Goal: Task Accomplishment & Management: Complete application form

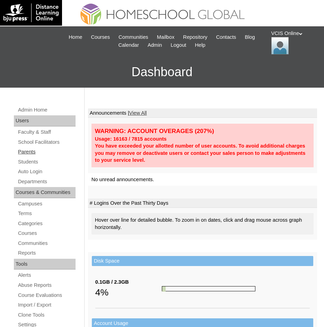
click at [31, 153] on link "Parents" at bounding box center [46, 151] width 58 height 9
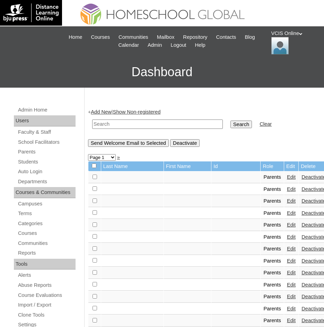
click at [110, 126] on input "text" at bounding box center [157, 123] width 131 height 9
click at [100, 111] on link "Add New" at bounding box center [101, 112] width 20 height 6
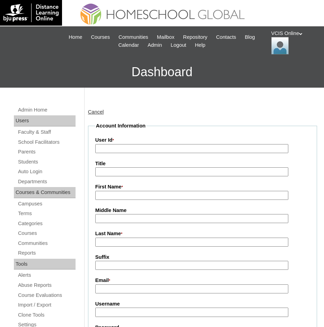
click at [104, 150] on input "User Id *" at bounding box center [191, 148] width 193 height 9
paste input "VCIS024-8B-PA2025"
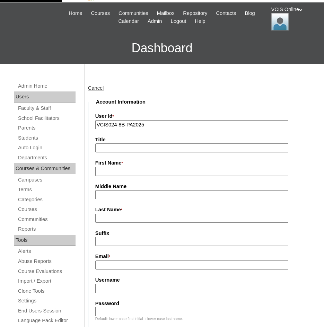
scroll to position [35, 0]
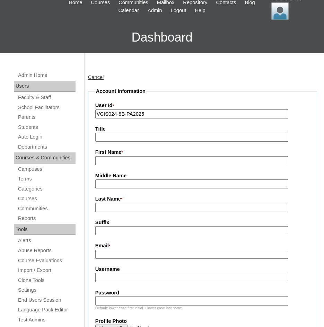
type input "VCIS024-8B-PA2025"
click at [114, 161] on input "First Name *" at bounding box center [191, 160] width 193 height 9
type input "Marivic"
click at [118, 208] on input "Last Name *" at bounding box center [191, 207] width 193 height 9
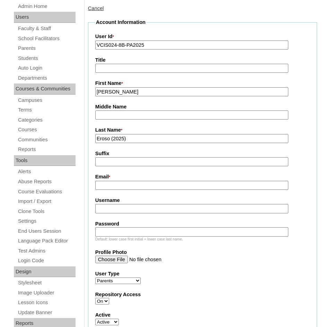
scroll to position [104, 0]
type input "Eroso (2025)"
click at [104, 185] on input "Email *" at bounding box center [191, 184] width 193 height 9
paste input "marivic.eroso@gmail.com"
type input "marivic.eroso@gmail.com"
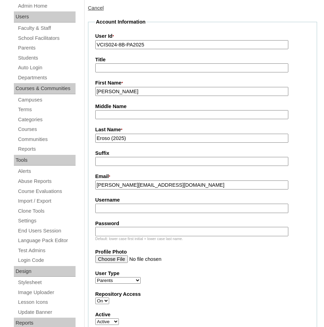
click at [113, 209] on input "Username" at bounding box center [191, 208] width 193 height 9
type input "meroso2025"
paste input "YtScEX"
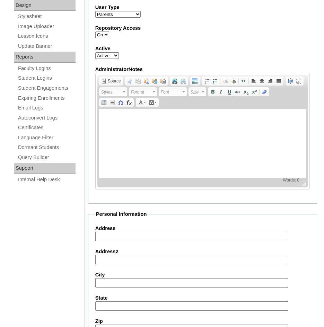
scroll to position [415, 0]
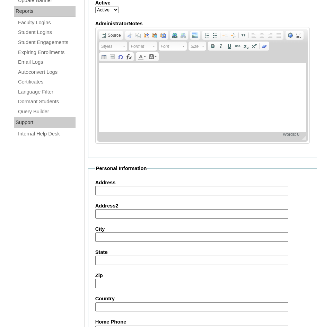
type input "YtScEX"
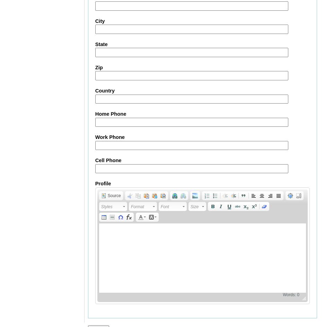
click at [103, 171] on input "Cell Phone" at bounding box center [191, 168] width 193 height 9
paste input "63-105190643"
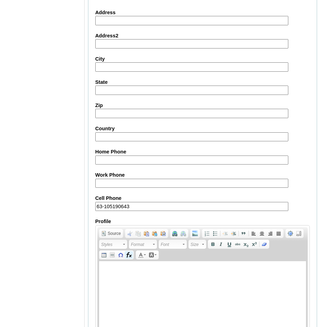
scroll to position [638, 0]
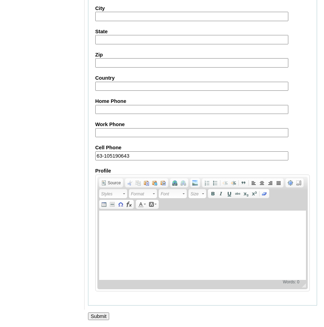
type input "63-105190643"
click at [97, 314] on input "Submit" at bounding box center [98, 316] width 21 height 8
